Goal: Check status

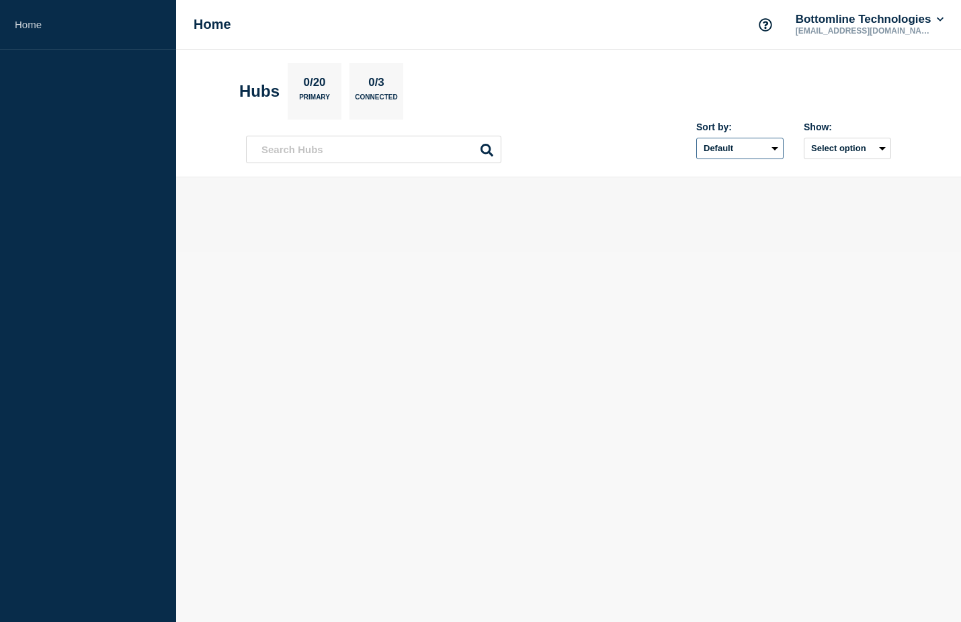
click at [772, 145] on select "Default Last added Last updated Most active A-Z" at bounding box center [739, 149] width 87 height 22
select select "created_at"
click at [696, 138] on select "Default Last added Last updated Most active A-Z" at bounding box center [739, 149] width 87 height 22
click at [355, 146] on input "text" at bounding box center [373, 150] width 255 height 28
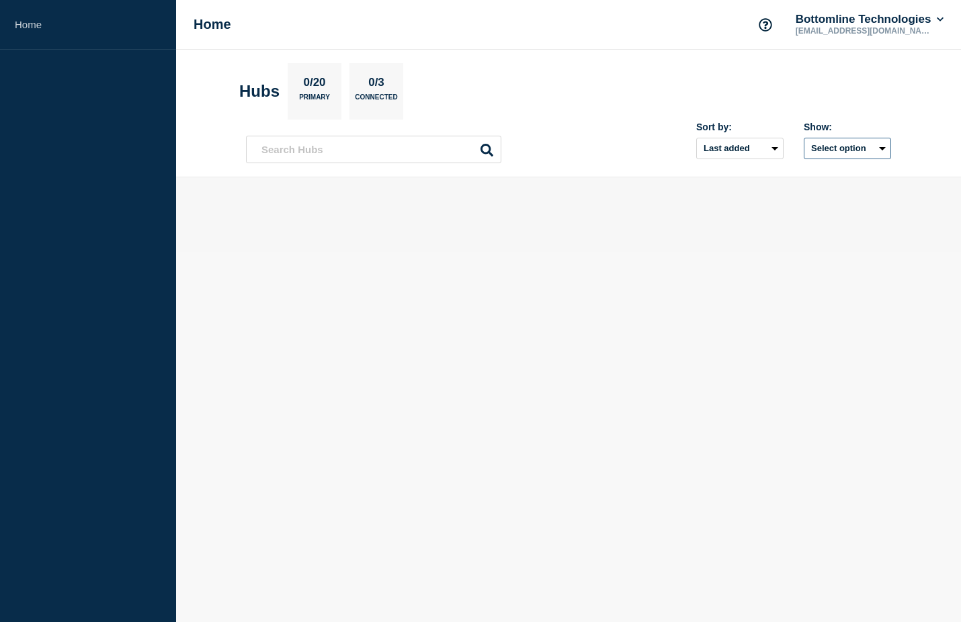
click at [888, 145] on button "Select option" at bounding box center [847, 149] width 87 height 22
click at [794, 193] on input "openIncidentsHubs checkbox" at bounding box center [795, 196] width 9 height 9
click at [874, 144] on button "Selected" at bounding box center [847, 149] width 87 height 22
click at [793, 178] on input "all checkbox" at bounding box center [795, 178] width 9 height 9
click at [798, 183] on main at bounding box center [568, 214] width 785 height 75
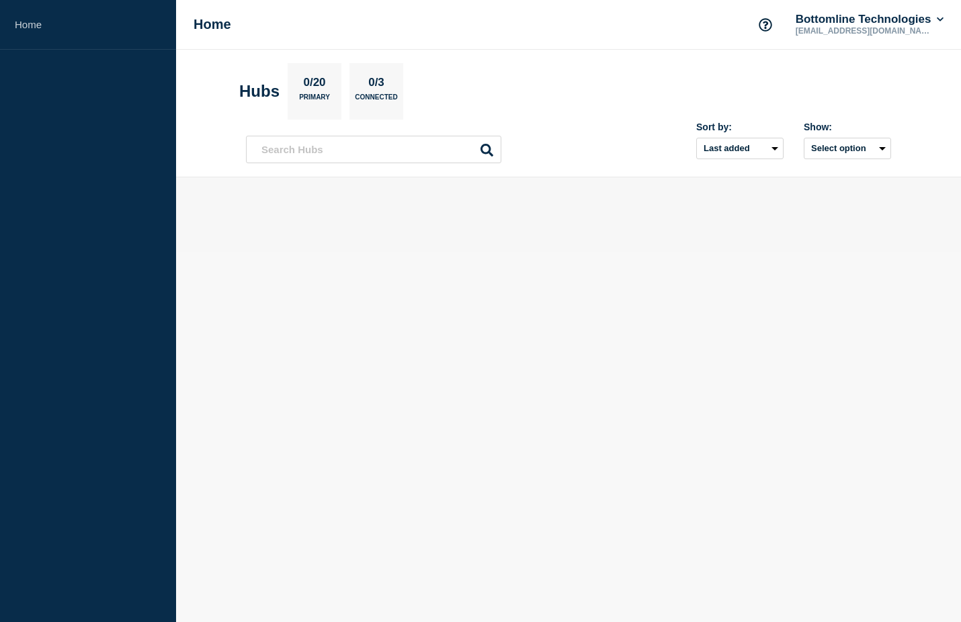
click at [630, 307] on body "Home Home Bottomline Technologies [EMAIL_ADDRESS][DOMAIN_NAME] Hubs 0/20 Primar…" at bounding box center [480, 311] width 961 height 622
